Goal: Information Seeking & Learning: Learn about a topic

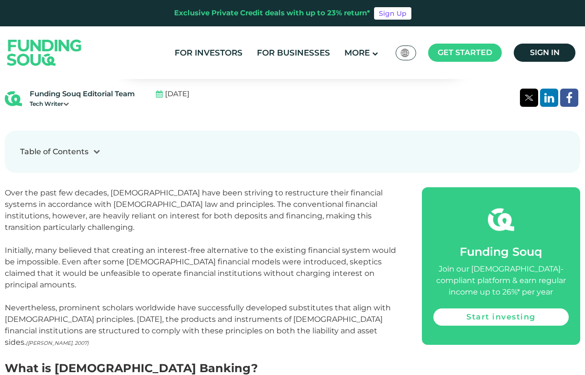
scroll to position [383, 0]
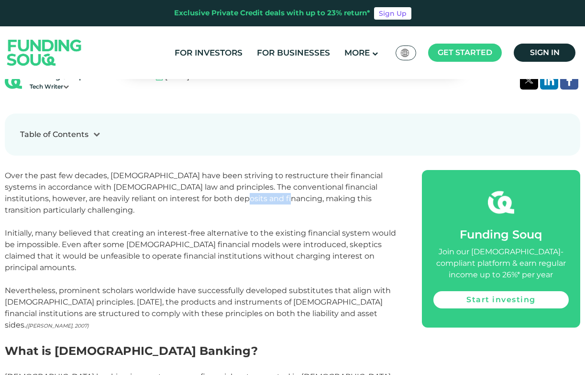
drag, startPoint x: 204, startPoint y: 201, endPoint x: 248, endPoint y: 202, distance: 43.5
click at [248, 202] on p "Over the past few decades, [DEMOGRAPHIC_DATA] have been striving to restructure…" at bounding box center [203, 193] width 396 height 46
drag, startPoint x: 112, startPoint y: 223, endPoint x: 120, endPoint y: 223, distance: 7.7
click at [120, 227] on p "Initially, many believed that creating an interest-free alternative to the exis…" at bounding box center [203, 250] width 396 height 46
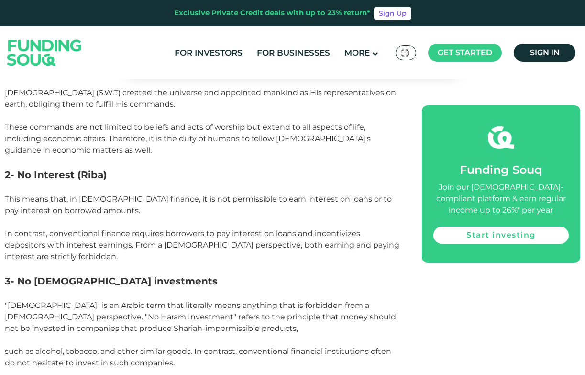
scroll to position [909, 0]
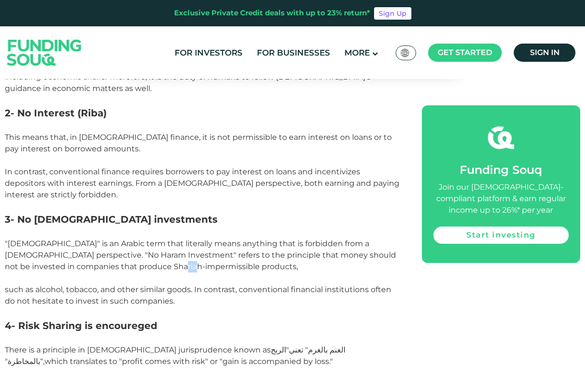
drag, startPoint x: 162, startPoint y: 228, endPoint x: 150, endPoint y: 230, distance: 12.0
click at [150, 239] on span ""[DEMOGRAPHIC_DATA]" is an Arabic term that literally means anything that is fo…" at bounding box center [200, 255] width 391 height 32
click at [125, 239] on span ""[DEMOGRAPHIC_DATA]" is an Arabic term that literally means anything that is fo…" at bounding box center [200, 255] width 391 height 32
drag, startPoint x: 93, startPoint y: 256, endPoint x: 100, endPoint y: 256, distance: 6.7
click at [100, 273] on span "such as alcohol, tobacco, and other similar goods. In contrast, conventional fi…" at bounding box center [198, 289] width 387 height 32
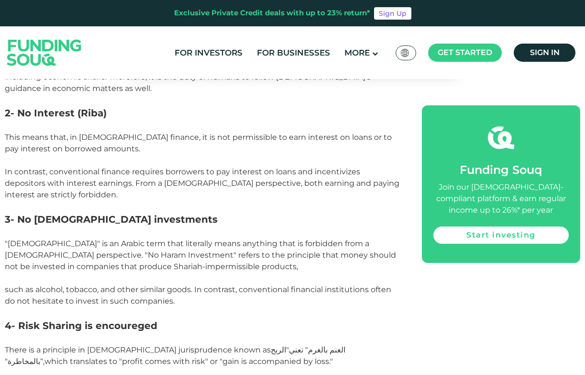
click at [107, 273] on span "such as alcohol, tobacco, and other similar goods. In contrast, conventional fi…" at bounding box center [198, 289] width 387 height 32
click at [143, 273] on span "such as alcohol, tobacco, and other similar goods. In contrast, conventional fi…" at bounding box center [198, 289] width 387 height 32
click at [188, 273] on span "such as alcohol, tobacco, and other similar goods. In contrast, conventional fi…" at bounding box center [198, 289] width 387 height 32
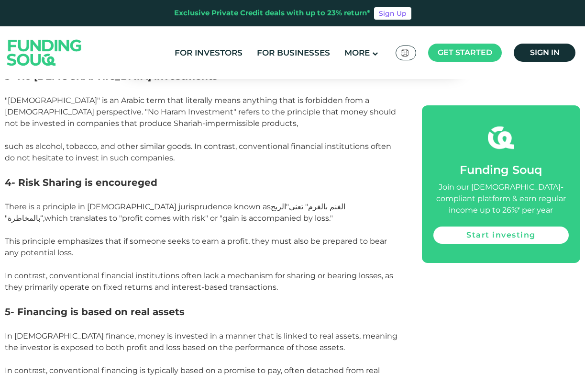
scroll to position [1053, 0]
drag, startPoint x: 75, startPoint y: 218, endPoint x: 63, endPoint y: 218, distance: 12.0
click at [63, 235] on p "This principle emphasizes that if someone seeks to earn a profit, they must als…" at bounding box center [203, 246] width 396 height 23
drag, startPoint x: 122, startPoint y: 241, endPoint x: 134, endPoint y: 241, distance: 12.0
click at [134, 270] on span "In contrast, conventional financial institutions often lack a mechanism for sha…" at bounding box center [199, 280] width 388 height 21
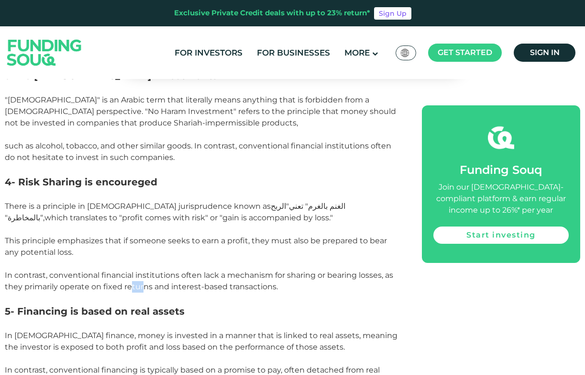
drag, startPoint x: 129, startPoint y: 253, endPoint x: 144, endPoint y: 253, distance: 14.8
click at [144, 270] on span "In contrast, conventional financial institutions often lack a mechanism for sha…" at bounding box center [199, 280] width 388 height 21
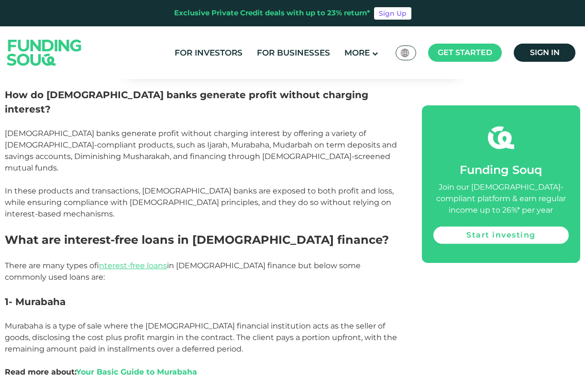
scroll to position [1387, 0]
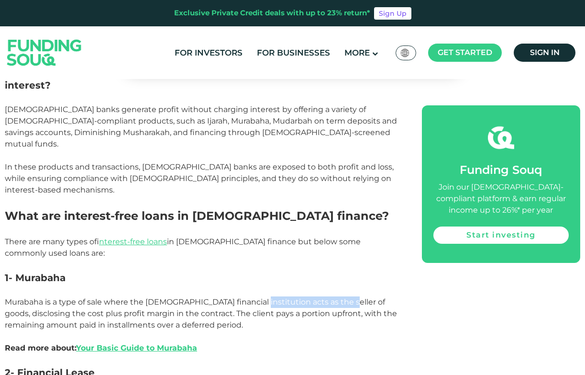
drag, startPoint x: 249, startPoint y: 232, endPoint x: 337, endPoint y: 234, distance: 87.6
click at [337, 296] on p "Murabaha is a type of sale where the [DEMOGRAPHIC_DATA] financial institution a…" at bounding box center [203, 313] width 396 height 34
drag, startPoint x: 347, startPoint y: 232, endPoint x: 364, endPoint y: 232, distance: 16.7
click at [364, 296] on p "Murabaha is a type of sale where the [DEMOGRAPHIC_DATA] financial institution a…" at bounding box center [203, 313] width 396 height 34
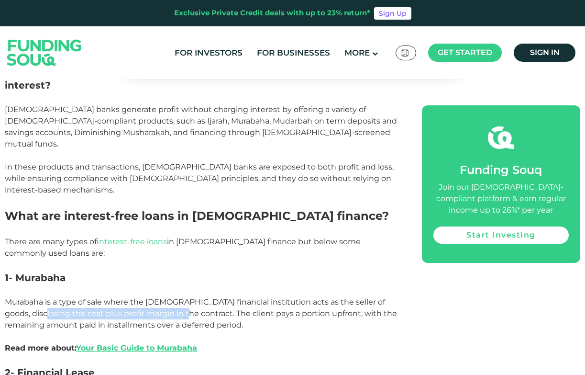
drag, startPoint x: 20, startPoint y: 242, endPoint x: 165, endPoint y: 240, distance: 144.5
click at [165, 296] on p "Murabaha is a type of sale where the [DEMOGRAPHIC_DATA] financial institution a…" at bounding box center [203, 313] width 396 height 34
drag, startPoint x: 166, startPoint y: 231, endPoint x: 243, endPoint y: 227, distance: 76.6
click at [221, 296] on p "Murabaha is a type of sale where the [DEMOGRAPHIC_DATA] financial institution a…" at bounding box center [203, 313] width 396 height 34
drag, startPoint x: 286, startPoint y: 234, endPoint x: 349, endPoint y: 235, distance: 63.2
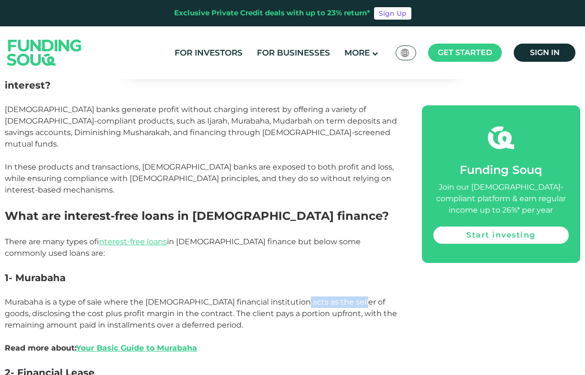
click at [349, 296] on p "Murabaha is a type of sale where the [DEMOGRAPHIC_DATA] financial institution a…" at bounding box center [203, 313] width 396 height 34
drag, startPoint x: 171, startPoint y: 244, endPoint x: 294, endPoint y: 246, distance: 123.0
click at [294, 296] on p "Murabaha is a type of sale where the [DEMOGRAPHIC_DATA] financial institution a…" at bounding box center [203, 313] width 396 height 34
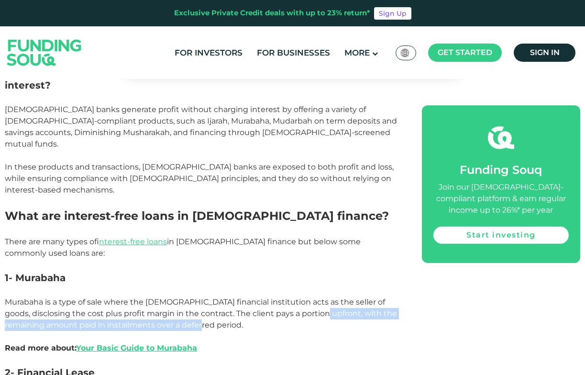
drag, startPoint x: 303, startPoint y: 242, endPoint x: 307, endPoint y: 247, distance: 6.8
click at [307, 296] on p "Murabaha is a type of sale where the [DEMOGRAPHIC_DATA] financial institution a…" at bounding box center [203, 313] width 396 height 34
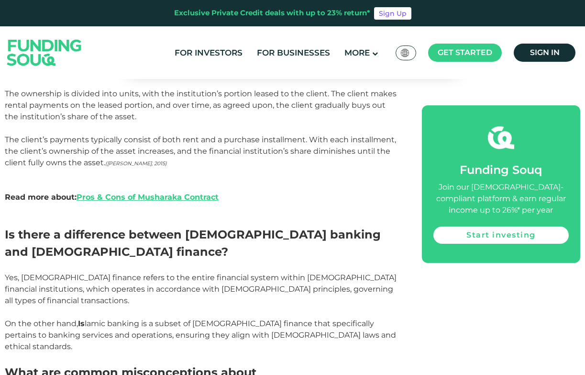
scroll to position [1914, 0]
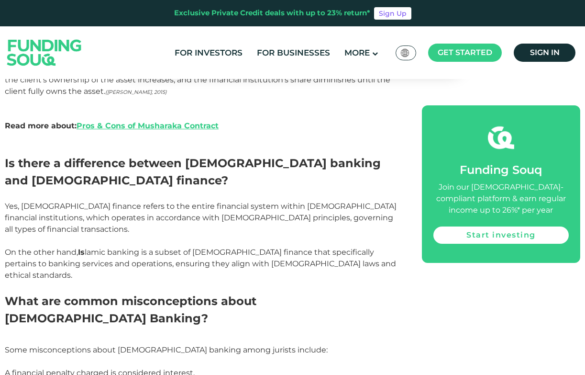
drag, startPoint x: 92, startPoint y: 292, endPoint x: 108, endPoint y: 297, distance: 16.0
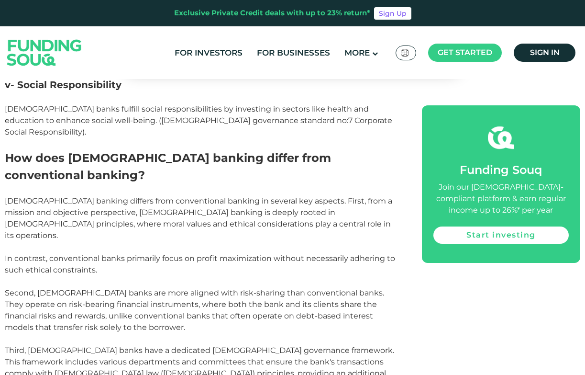
scroll to position [2679, 0]
